Goal: Task Accomplishment & Management: Manage account settings

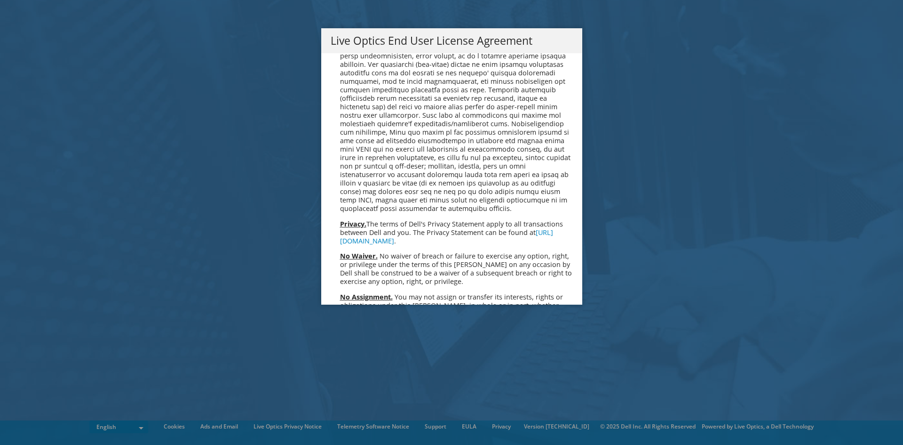
scroll to position [3557, 0]
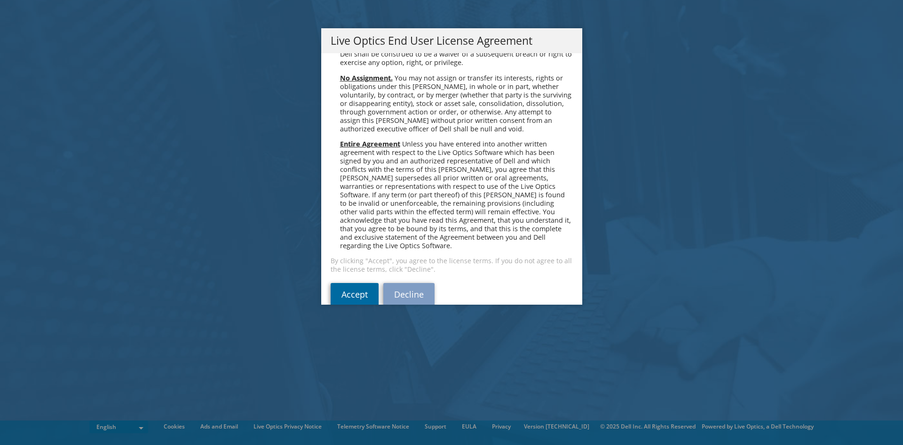
click at [346, 283] on link "Accept" at bounding box center [355, 294] width 48 height 23
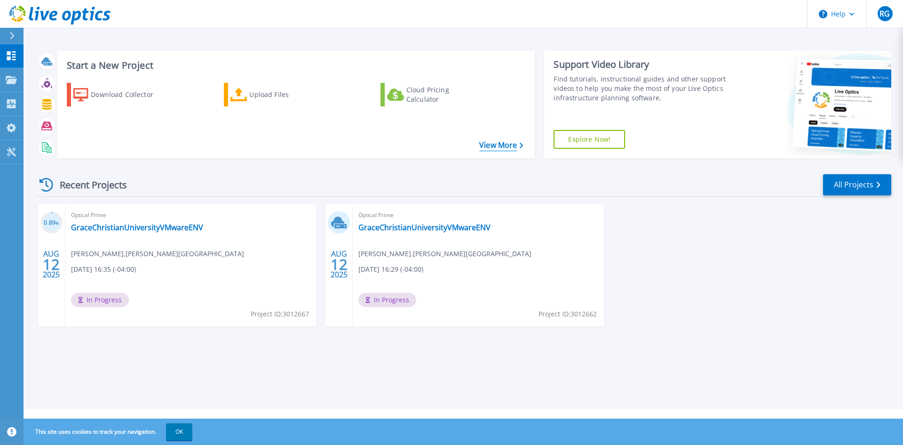
click at [515, 141] on link "View More" at bounding box center [501, 145] width 44 height 9
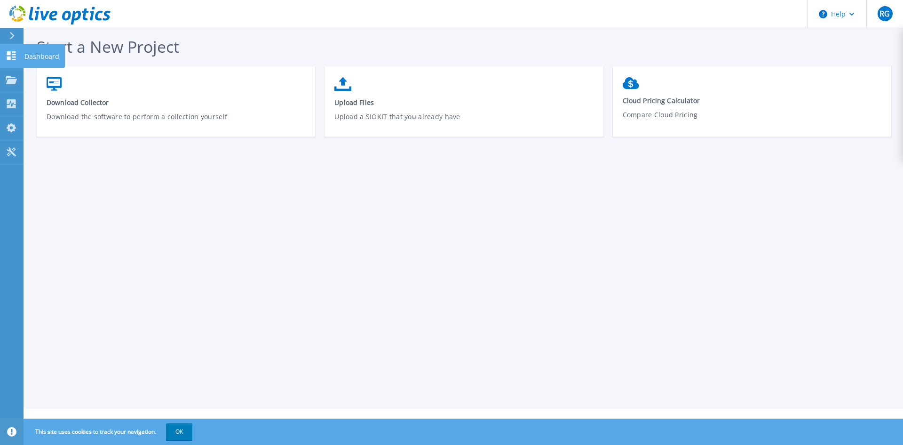
click at [15, 56] on icon at bounding box center [11, 55] width 11 height 9
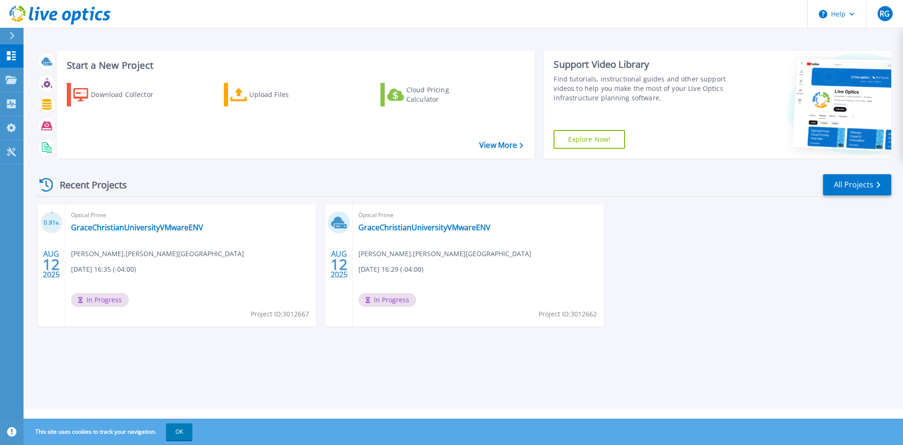
click at [129, 301] on span "In Progress" at bounding box center [100, 300] width 58 height 14
click at [95, 299] on span "In Progress" at bounding box center [100, 300] width 58 height 14
click at [49, 220] on h3 "0.91 %" at bounding box center [51, 222] width 22 height 11
click at [52, 226] on h3 "0.91 %" at bounding box center [51, 222] width 22 height 11
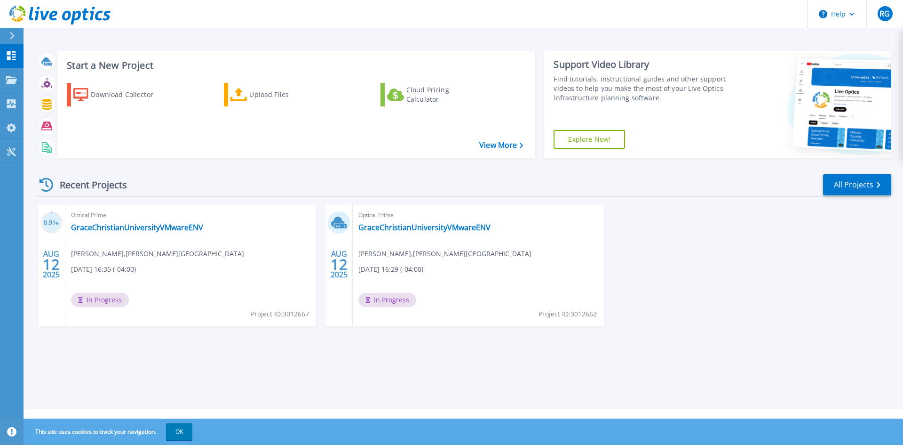
click at [52, 223] on h3 "0.91 %" at bounding box center [51, 222] width 22 height 11
click at [338, 222] on icon at bounding box center [338, 221] width 14 height 10
click at [188, 431] on button "OK" at bounding box center [179, 431] width 26 height 17
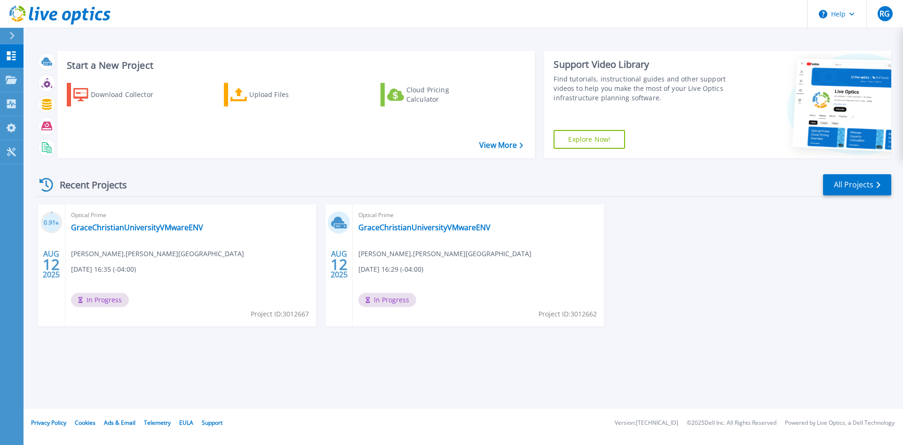
click at [103, 297] on span "In Progress" at bounding box center [100, 300] width 58 height 14
click at [41, 182] on icon at bounding box center [47, 185] width 14 height 14
click at [849, 184] on link "All Projects" at bounding box center [857, 184] width 68 height 21
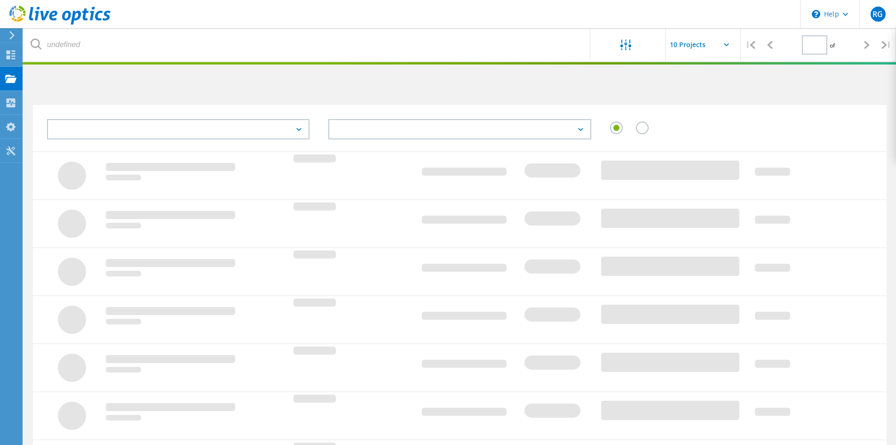
type input "1"
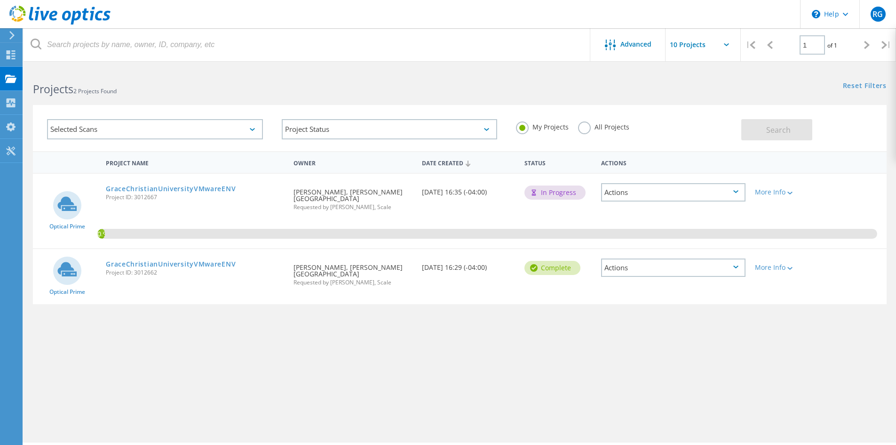
click at [638, 188] on div "Actions" at bounding box center [673, 192] width 144 height 18
click at [617, 175] on div "View Project" at bounding box center [673, 177] width 143 height 15
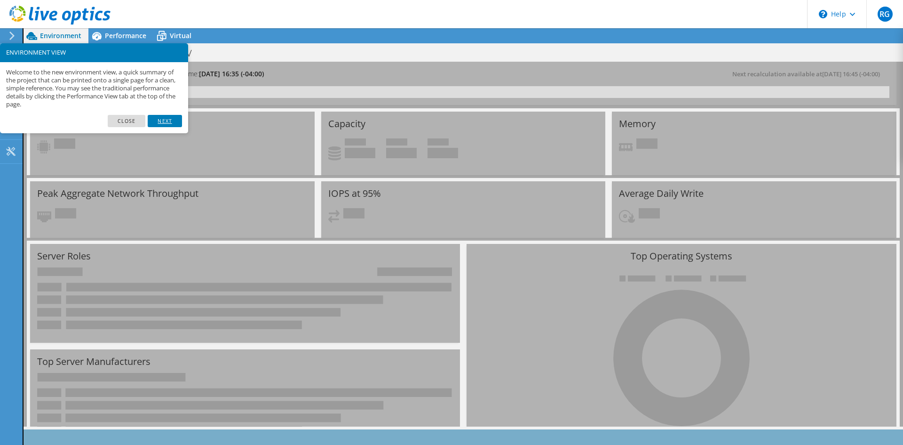
click at [172, 120] on link "Next" at bounding box center [165, 121] width 34 height 12
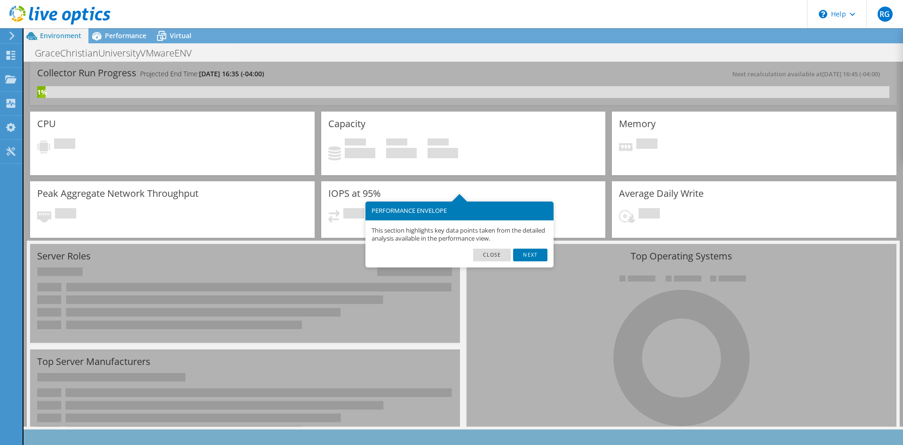
scroll to position [47, 0]
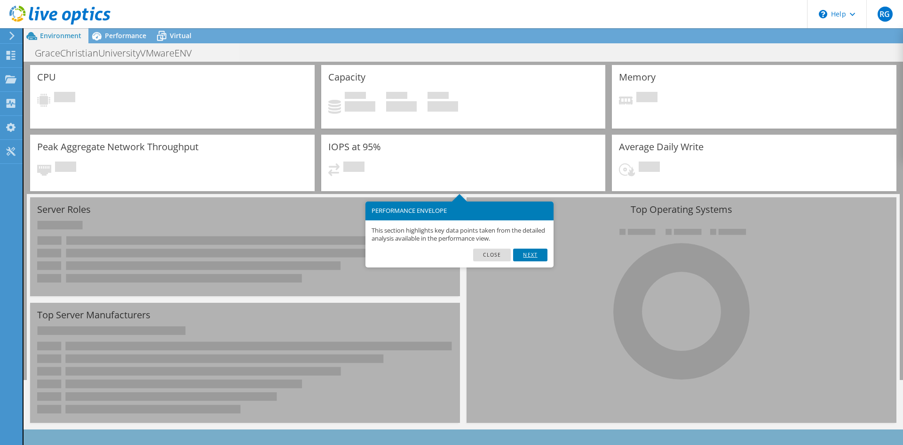
click at [529, 258] on link "Next" at bounding box center [530, 254] width 34 height 12
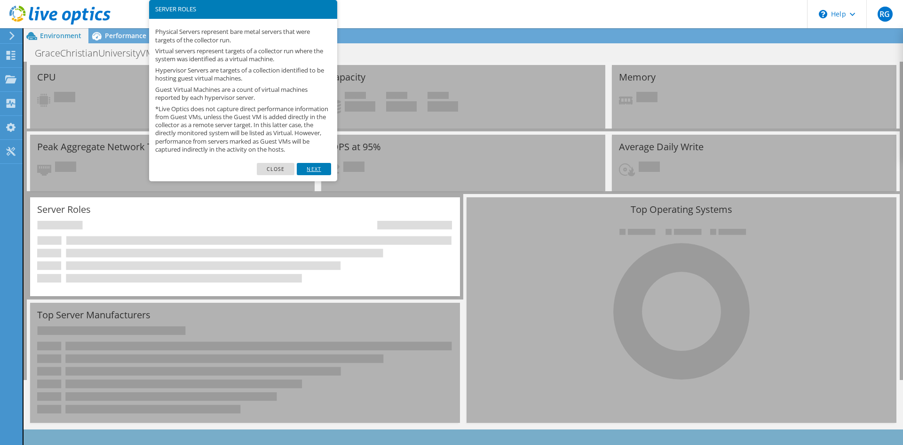
click at [311, 175] on link "Next" at bounding box center [314, 169] width 34 height 12
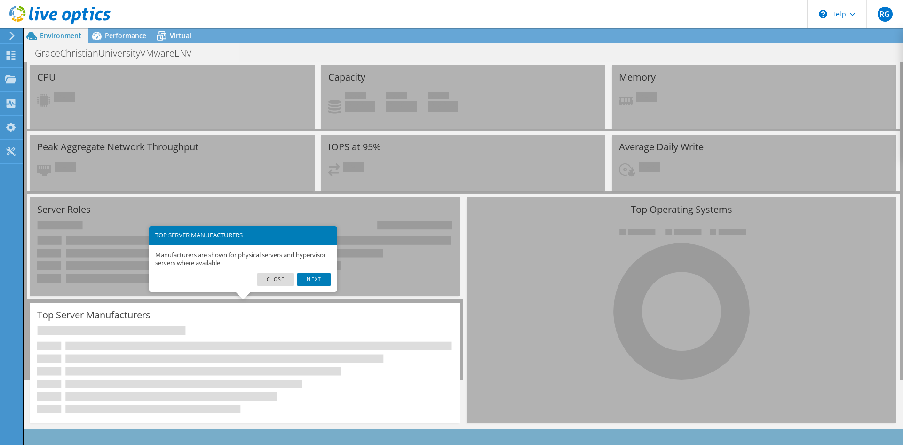
click at [324, 278] on link "Next" at bounding box center [314, 279] width 34 height 12
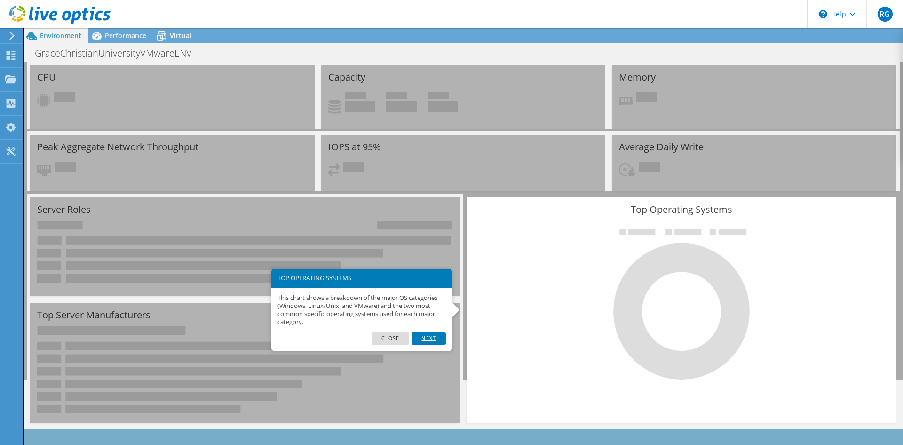
click at [427, 337] on link "Next" at bounding box center [429, 338] width 34 height 12
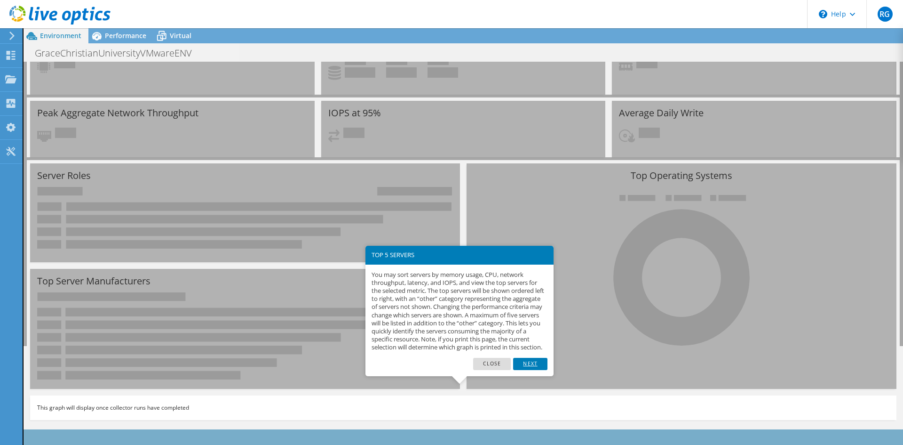
click at [528, 367] on link "Next" at bounding box center [530, 364] width 34 height 12
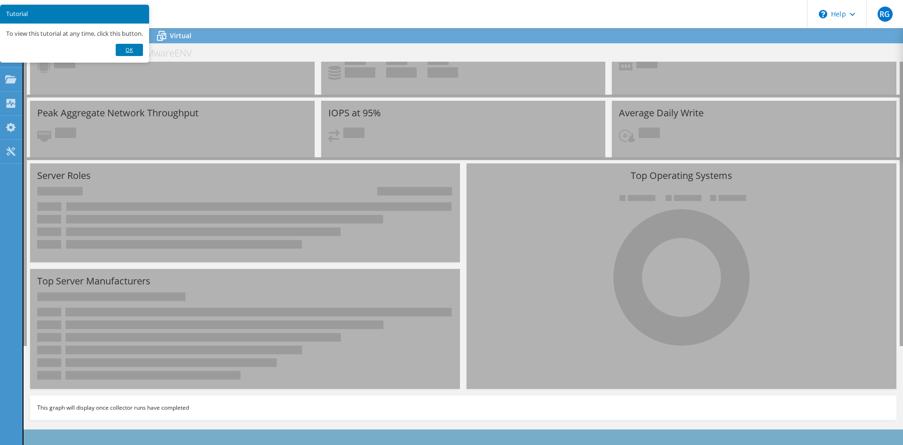
click at [127, 50] on link "Ok" at bounding box center [129, 50] width 27 height 12
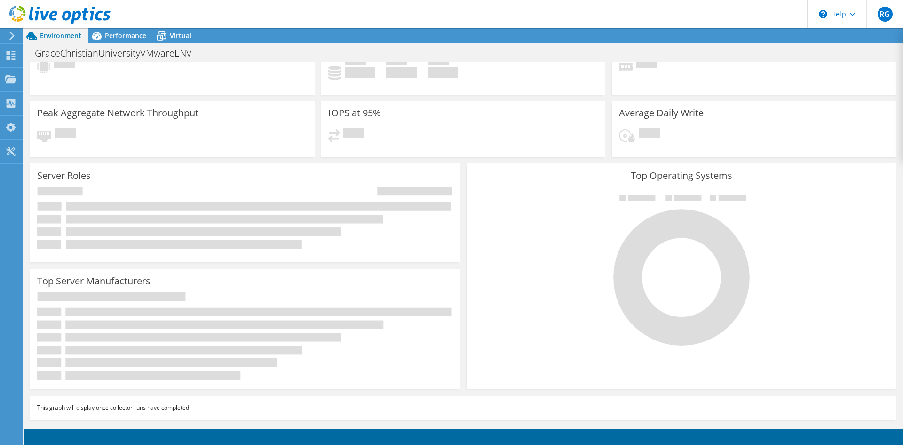
click at [895, 94] on section "Collector Run Progress Projected End Time: [DATE] 16:35 (-04:00) Next recalcula…" at bounding box center [464, 203] width 880 height 445
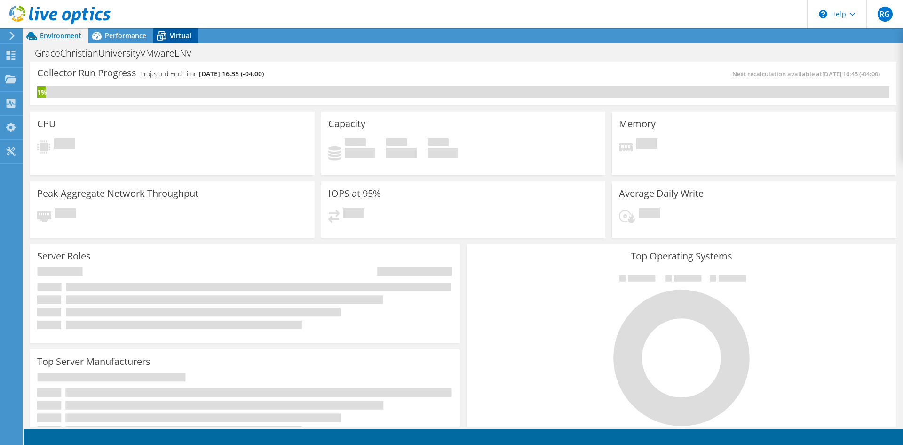
click at [188, 38] on span "Virtual" at bounding box center [181, 35] width 22 height 9
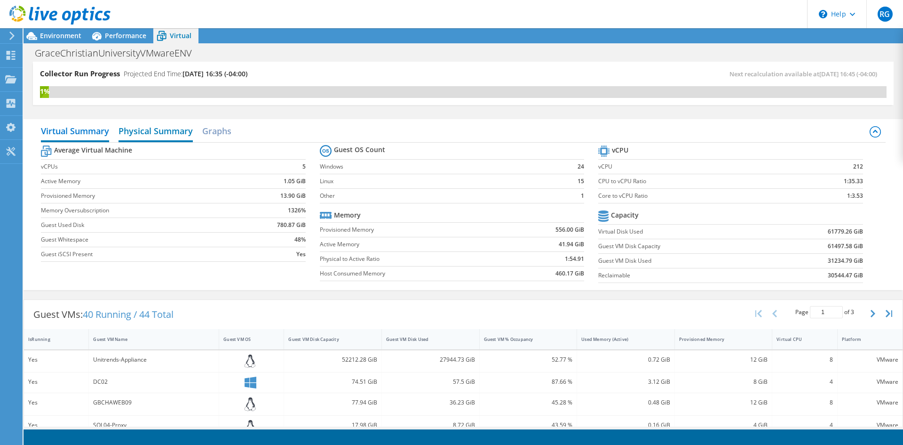
click at [152, 135] on h2 "Physical Summary" at bounding box center [156, 131] width 74 height 21
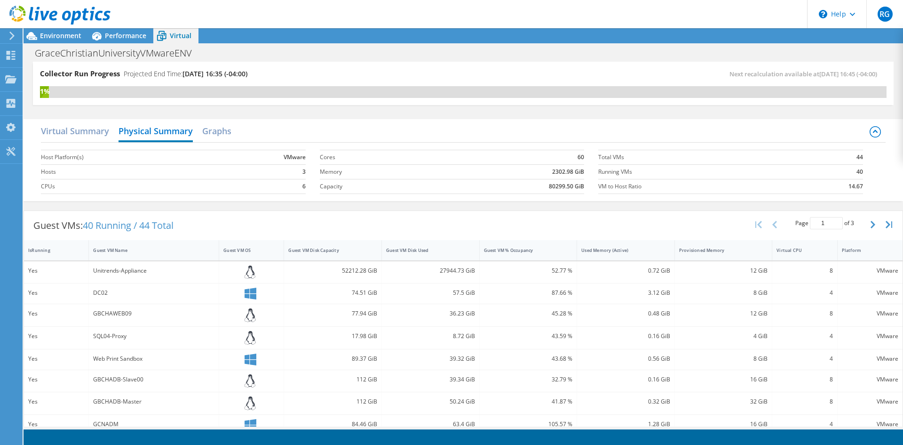
scroll to position [158, 0]
click at [217, 135] on h2 "Graphs" at bounding box center [216, 131] width 29 height 21
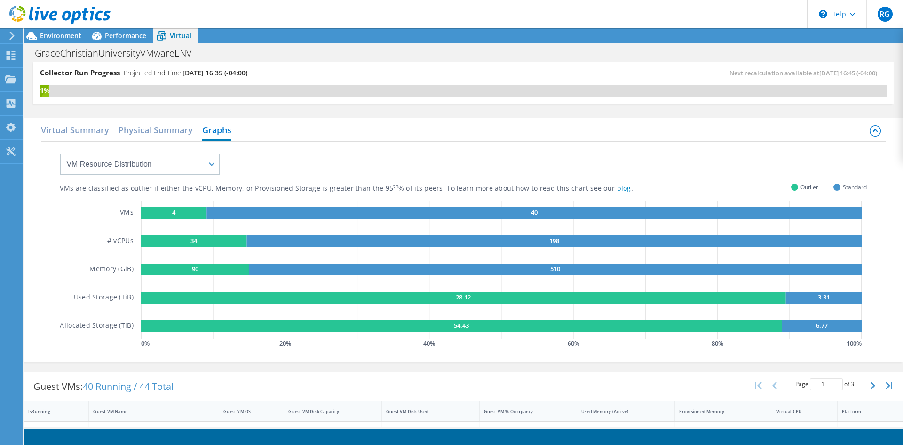
scroll to position [0, 0]
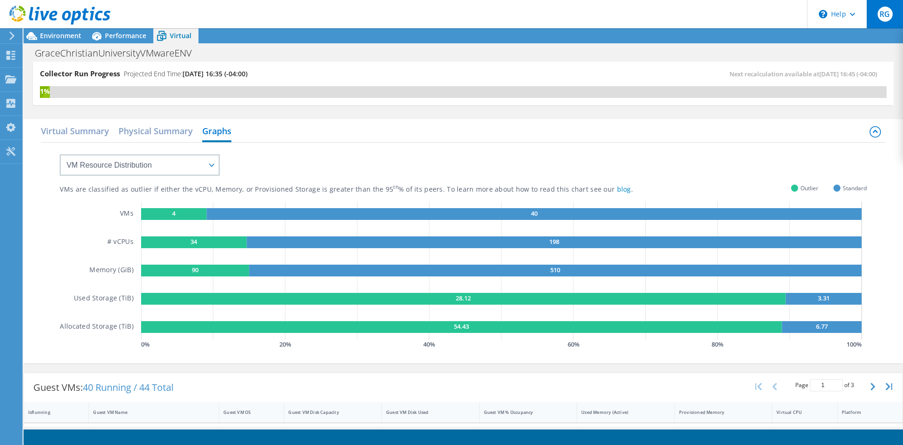
click at [889, 15] on span "RG" at bounding box center [885, 14] width 15 height 15
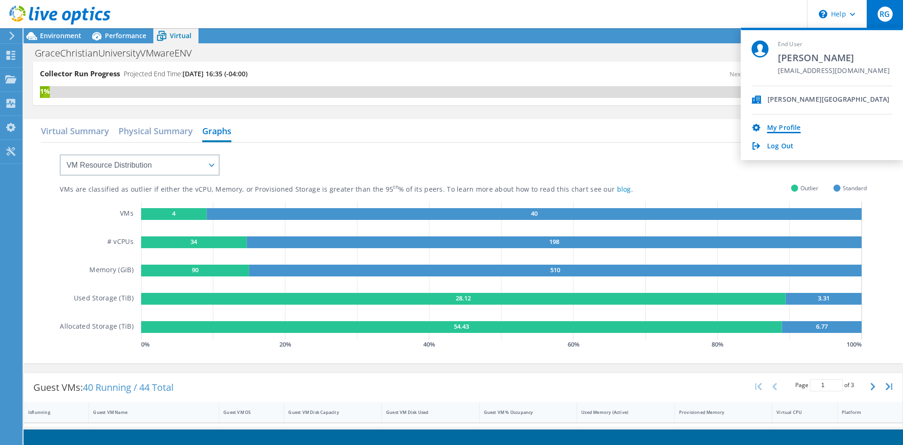
click at [771, 124] on link "My Profile" at bounding box center [783, 128] width 33 height 9
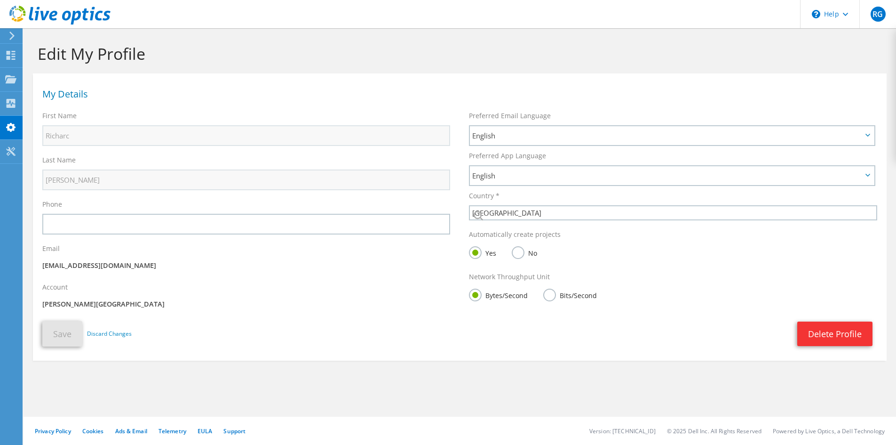
select select "224"
